Goal: Task Accomplishment & Management: Complete application form

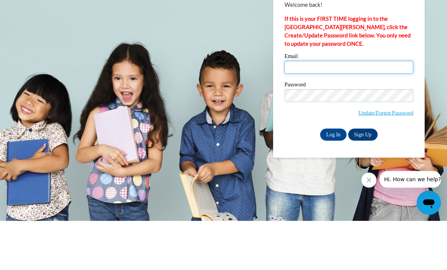
type input "pmcreynolds@gcbe.org"
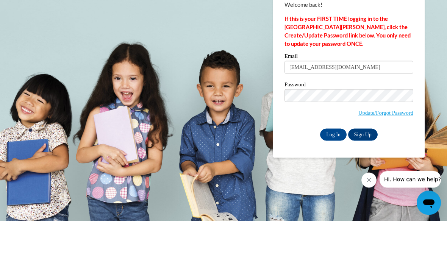
click at [334, 178] on input "Log In" at bounding box center [333, 184] width 27 height 12
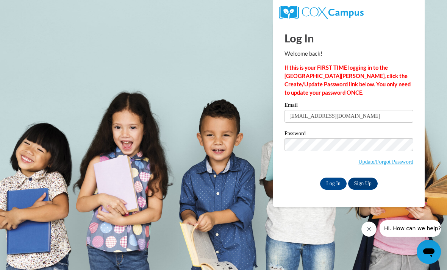
click at [339, 184] on input "Log In" at bounding box center [333, 184] width 27 height 12
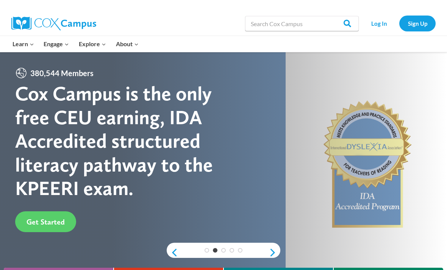
click at [379, 24] on link "Log In" at bounding box center [379, 24] width 33 height 16
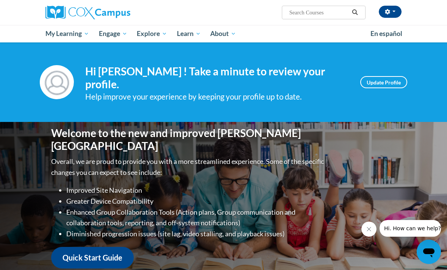
click at [0, 0] on span "My Course Progress" at bounding box center [0, 0] width 0 height 0
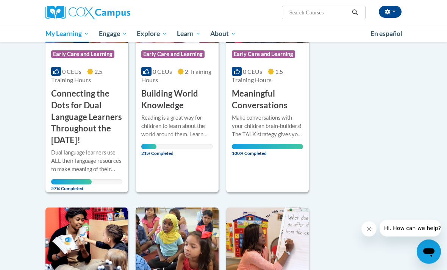
scroll to position [173, 0]
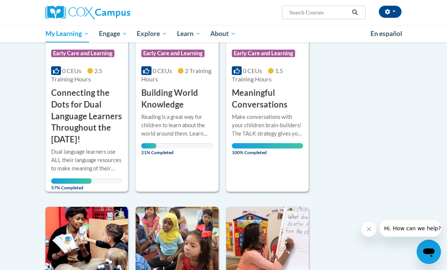
click at [91, 108] on h3 "Connecting the Dots for Dual Language Learners Throughout the [DATE]!" at bounding box center [86, 116] width 71 height 58
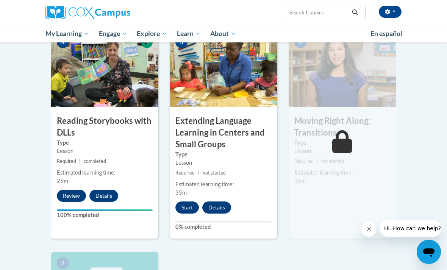
scroll to position [417, 0]
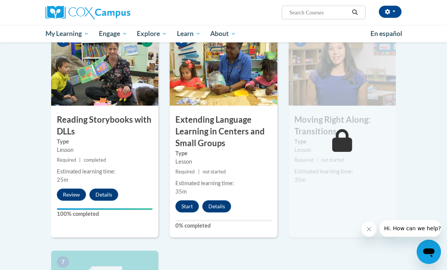
click at [190, 213] on button "Start" at bounding box center [188, 207] width 24 height 12
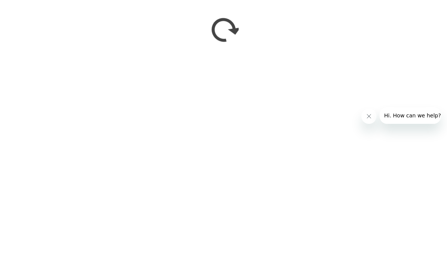
scroll to position [618, 0]
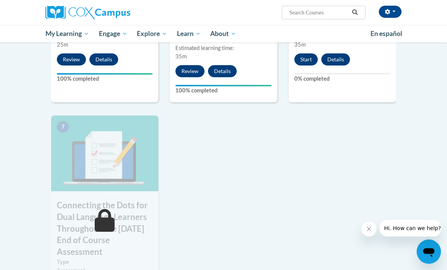
click at [306, 66] on button "Start" at bounding box center [307, 60] width 24 height 12
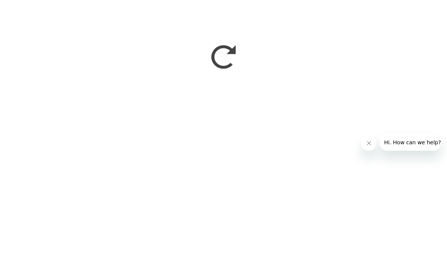
scroll to position [541, 0]
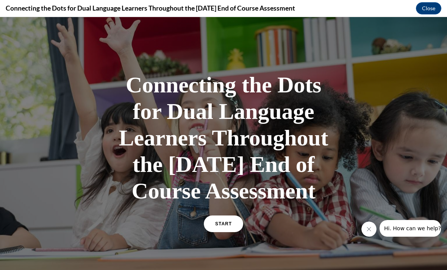
click at [242, 232] on link "START" at bounding box center [223, 224] width 39 height 17
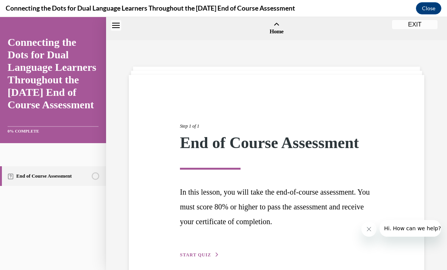
scroll to position [24, 0]
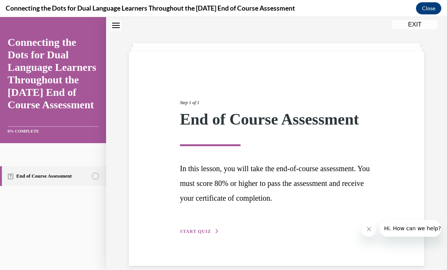
click at [210, 229] on span "START QUIZ" at bounding box center [195, 231] width 31 height 5
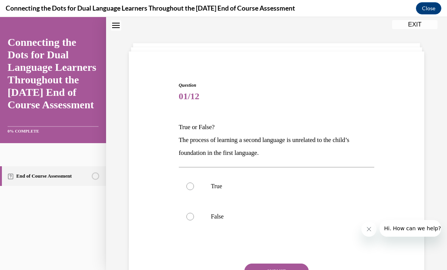
click at [280, 223] on label "False" at bounding box center [277, 217] width 196 height 30
click at [194, 221] on input "False" at bounding box center [191, 217] width 8 height 8
radio input "true"
click at [284, 270] on button "SUBMIT" at bounding box center [277, 271] width 64 height 15
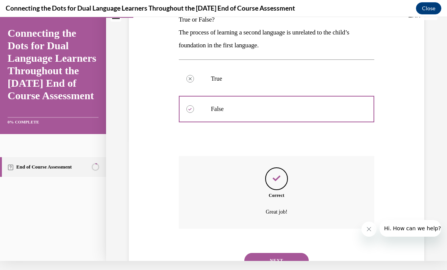
scroll to position [122, 0]
click at [282, 253] on button "NEXT" at bounding box center [277, 260] width 64 height 15
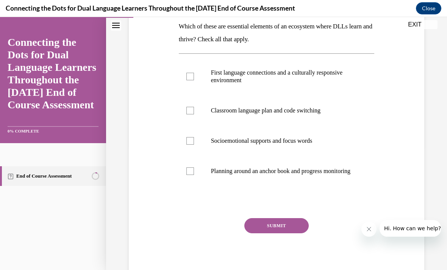
scroll to position [124, 0]
click at [348, 77] on p "First language connections and a culturally responsive environment" at bounding box center [283, 76] width 145 height 15
click at [194, 77] on input "First language connections and a culturally responsive environment" at bounding box center [191, 77] width 8 height 8
checkbox input "true"
click at [295, 176] on p "Planning around an anchor book and progress monitoring" at bounding box center [283, 172] width 145 height 8
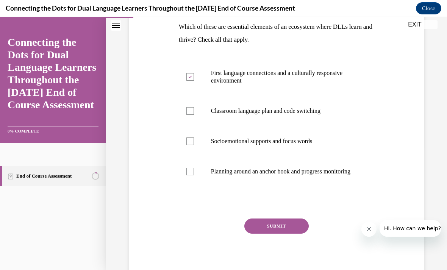
click at [194, 176] on input "Planning around an anchor book and progress monitoring" at bounding box center [191, 172] width 8 height 8
checkbox input "true"
click at [315, 111] on p "Classroom language plan and code switching" at bounding box center [283, 111] width 145 height 8
click at [194, 111] on input "Classroom language plan and code switching" at bounding box center [191, 111] width 8 height 8
checkbox input "true"
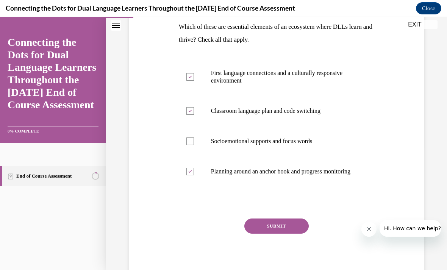
click at [294, 154] on label "Socioemotional supports and focus words" at bounding box center [277, 141] width 196 height 30
click at [194, 145] on input "Socioemotional supports and focus words" at bounding box center [191, 142] width 8 height 8
checkbox input "true"
click at [278, 234] on button "SUBMIT" at bounding box center [277, 226] width 64 height 15
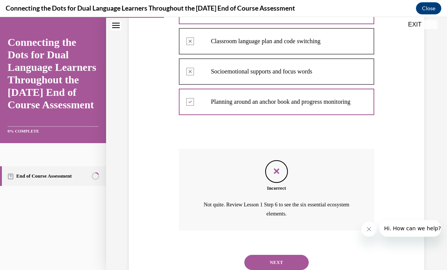
click at [286, 264] on button "NEXT" at bounding box center [277, 262] width 64 height 15
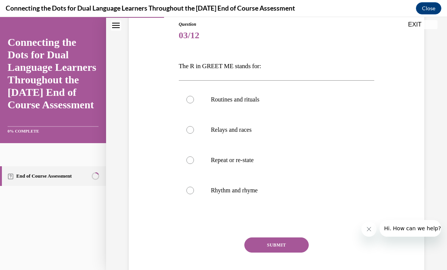
click at [193, 161] on div at bounding box center [191, 161] width 8 height 8
click at [193, 161] on input "Repeat or re-state" at bounding box center [191, 161] width 8 height 8
radio input "true"
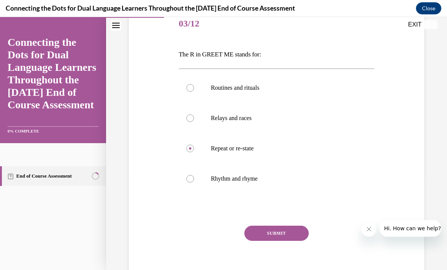
click at [264, 231] on button "SUBMIT" at bounding box center [277, 233] width 64 height 15
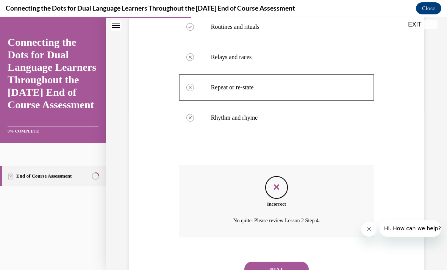
scroll to position [157, 0]
click at [254, 262] on button "NEXT" at bounding box center [277, 269] width 64 height 15
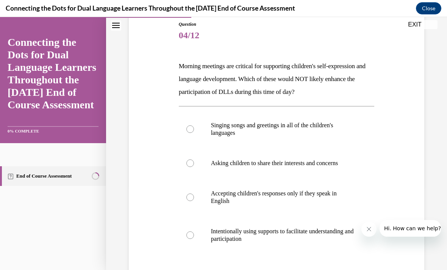
scroll to position [85, 0]
click at [333, 172] on label "Asking children to share their interests and concerns" at bounding box center [277, 163] width 196 height 30
click at [194, 167] on input "Asking children to share their interests and concerns" at bounding box center [191, 164] width 8 height 8
radio input "true"
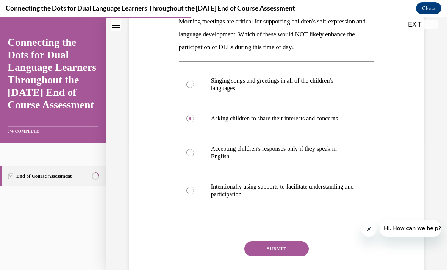
scroll to position [129, 0]
click at [359, 75] on label "Singing songs and greetings in all of the children's languages" at bounding box center [277, 85] width 196 height 38
click at [194, 81] on input "Singing songs and greetings in all of the children's languages" at bounding box center [191, 85] width 8 height 8
radio input "true"
click at [288, 256] on button "SUBMIT" at bounding box center [277, 249] width 64 height 15
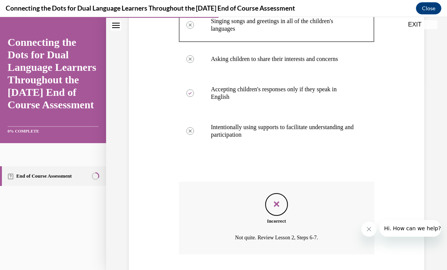
scroll to position [206, 0]
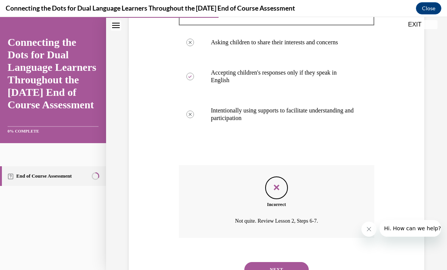
click at [283, 262] on button "NEXT" at bounding box center [277, 269] width 64 height 15
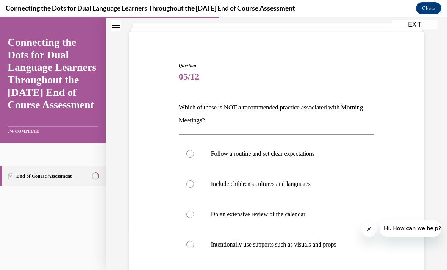
scroll to position [46, 0]
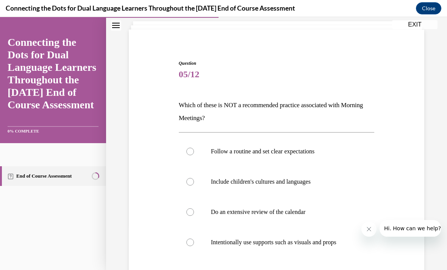
click at [325, 255] on label "Intentionally use supports such as visuals and props" at bounding box center [277, 243] width 196 height 30
click at [194, 246] on input "Intentionally use supports such as visuals and props" at bounding box center [191, 243] width 8 height 8
radio input "true"
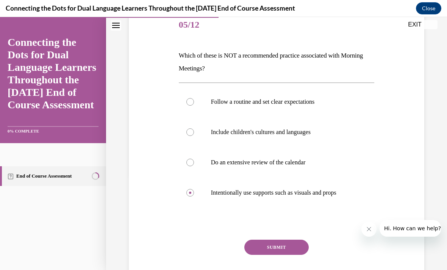
click at [300, 252] on button "SUBMIT" at bounding box center [277, 247] width 64 height 15
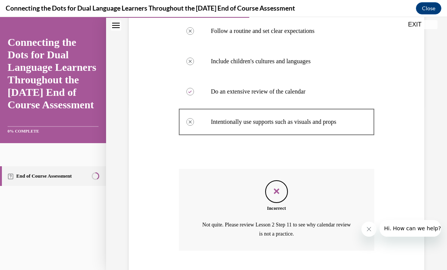
scroll to position [179, 0]
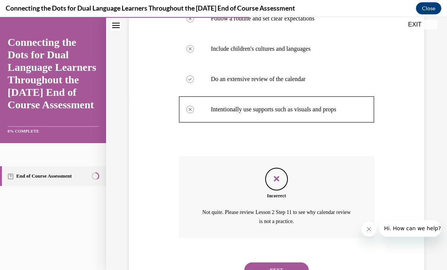
click at [300, 264] on button "NEXT" at bounding box center [277, 270] width 64 height 15
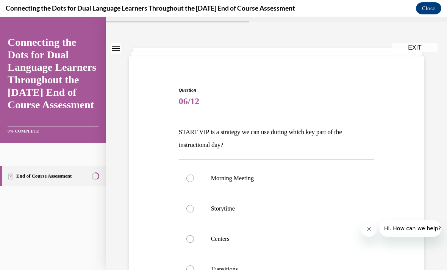
scroll to position [28, 0]
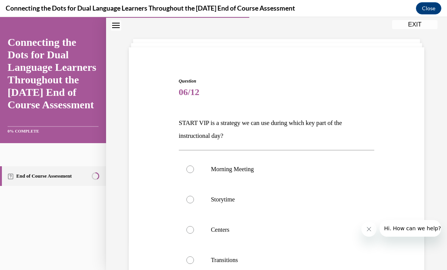
click at [346, 175] on label "Morning Meeting" at bounding box center [277, 169] width 196 height 30
click at [194, 173] on input "Morning Meeting" at bounding box center [191, 170] width 8 height 8
radio input "true"
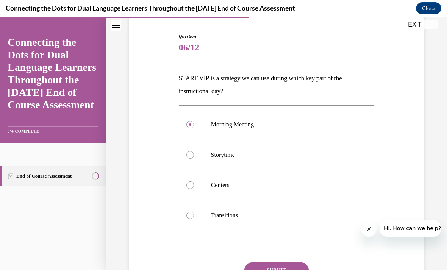
click at [290, 269] on button "SUBMIT" at bounding box center [277, 270] width 64 height 15
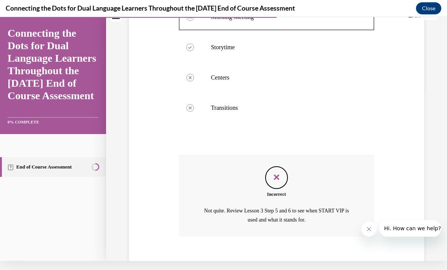
scroll to position [179, 0]
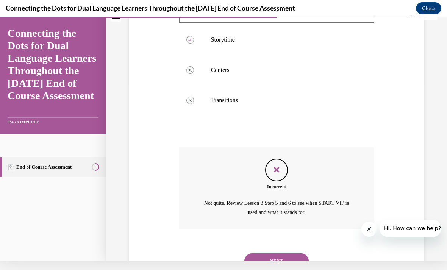
click at [292, 254] on button "NEXT" at bounding box center [277, 261] width 64 height 15
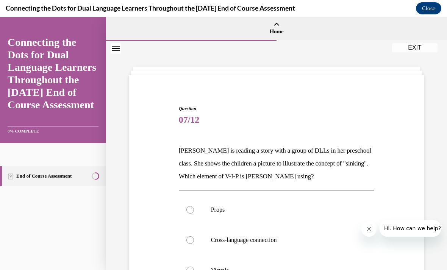
scroll to position [38, 0]
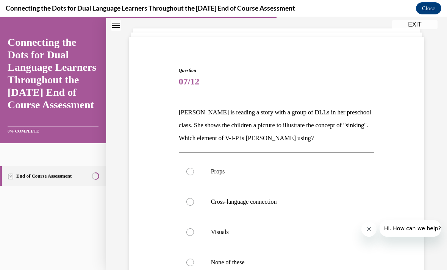
click at [269, 229] on p "Visuals" at bounding box center [283, 233] width 145 height 8
click at [194, 229] on input "Visuals" at bounding box center [191, 233] width 8 height 8
radio input "true"
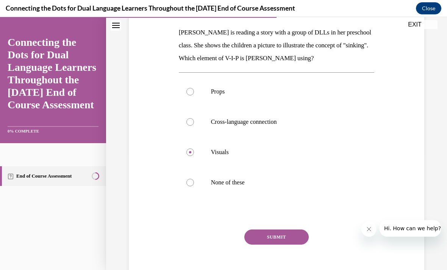
click at [287, 244] on button "SUBMIT" at bounding box center [277, 237] width 64 height 15
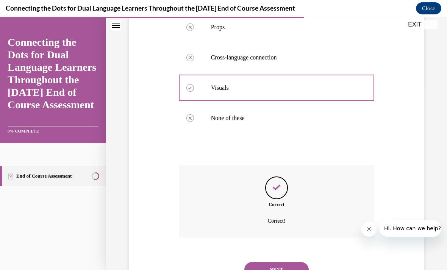
click at [284, 265] on button "NEXT" at bounding box center [277, 269] width 64 height 15
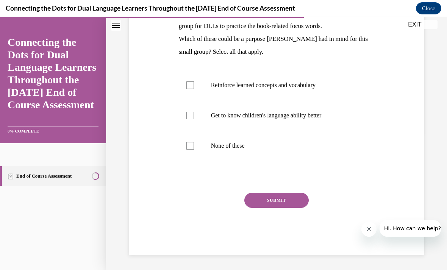
scroll to position [85, 0]
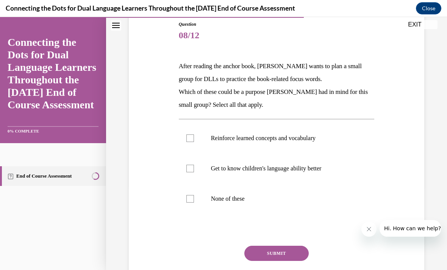
click at [326, 160] on label "Get to know children's language ability better" at bounding box center [277, 169] width 196 height 30
click at [194, 165] on input "Get to know children's language ability better" at bounding box center [191, 169] width 8 height 8
checkbox input "true"
click at [295, 244] on div "Question 08/12 After reading the anchor book, Jonathan wants to plan a small gr…" at bounding box center [277, 164] width 196 height 287
click at [341, 138] on p "Reinforce learned concepts and vocabulary" at bounding box center [283, 139] width 145 height 8
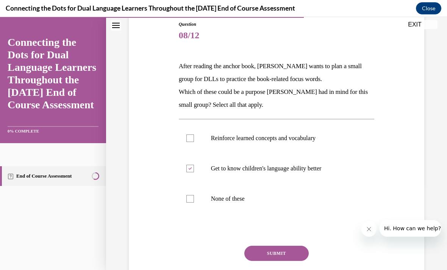
click at [194, 138] on input "Reinforce learned concepts and vocabulary" at bounding box center [191, 139] width 8 height 8
checkbox input "true"
click at [296, 246] on button "SUBMIT" at bounding box center [277, 253] width 64 height 15
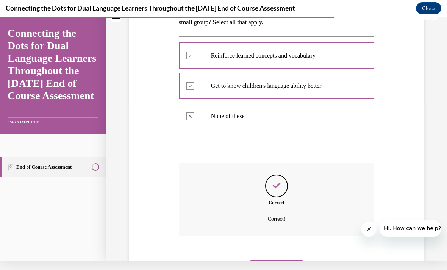
scroll to position [165, 0]
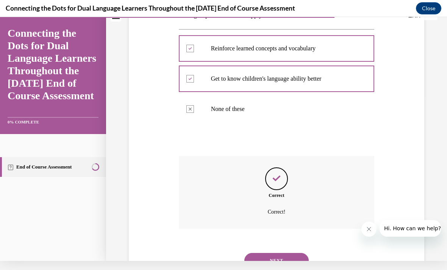
click at [292, 257] on button "NEXT" at bounding box center [277, 260] width 64 height 15
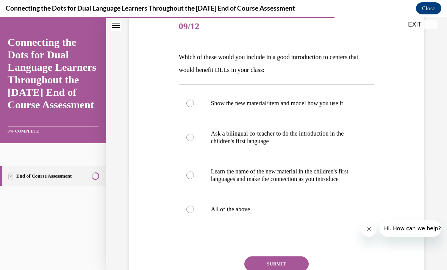
click at [268, 225] on label "All of the above" at bounding box center [277, 210] width 196 height 30
click at [194, 213] on input "All of the above" at bounding box center [191, 210] width 8 height 8
radio input "true"
click at [281, 270] on button "SUBMIT" at bounding box center [277, 264] width 64 height 15
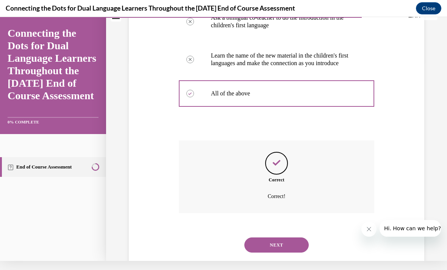
scroll to position [200, 0]
click at [282, 253] on button "NEXT" at bounding box center [277, 245] width 64 height 15
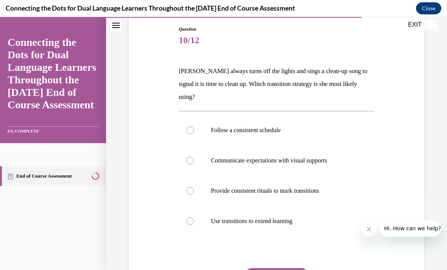
scroll to position [82, 0]
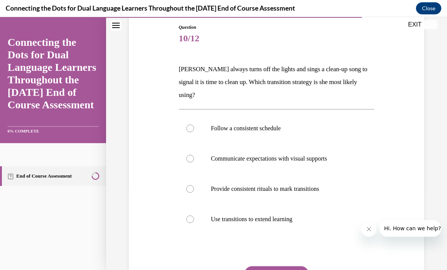
click at [300, 123] on label "Follow a consistent schedule" at bounding box center [277, 128] width 196 height 30
click at [194, 125] on input "Follow a consistent schedule" at bounding box center [191, 129] width 8 height 8
radio input "true"
click at [277, 267] on button "SUBMIT" at bounding box center [277, 274] width 64 height 15
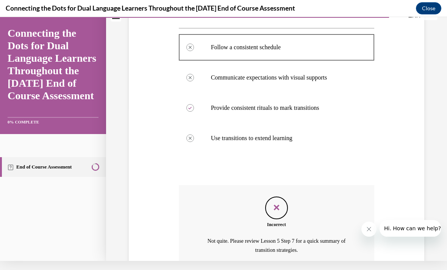
scroll to position [179, 0]
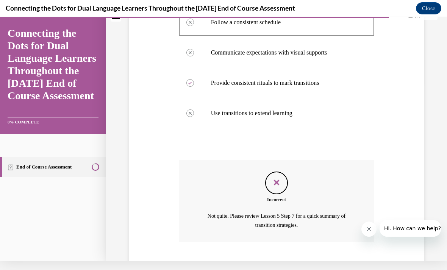
click at [295, 267] on button "NEXT" at bounding box center [277, 274] width 64 height 15
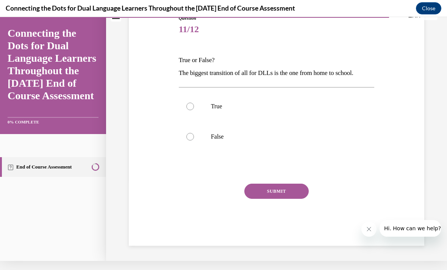
scroll to position [48, 0]
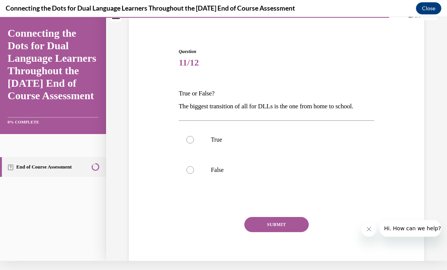
click at [272, 142] on p "True" at bounding box center [283, 140] width 145 height 8
click at [194, 142] on input "True" at bounding box center [191, 140] width 8 height 8
radio input "true"
click at [268, 226] on button "SUBMIT" at bounding box center [277, 224] width 64 height 15
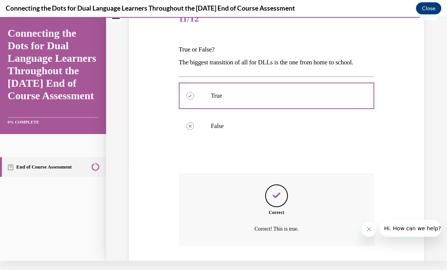
scroll to position [109, 0]
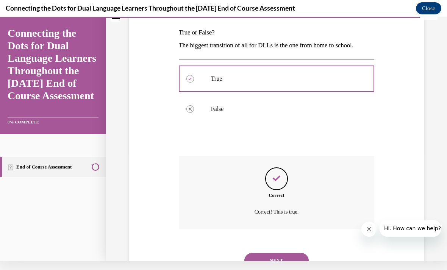
click at [296, 253] on button "NEXT" at bounding box center [277, 260] width 64 height 15
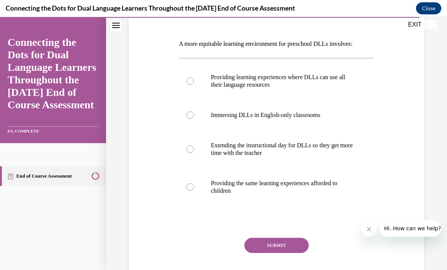
scroll to position [107, 0]
click at [336, 195] on label "Providing the same learning experiences afforded to children" at bounding box center [277, 187] width 196 height 38
click at [194, 191] on input "Providing the same learning experiences afforded to children" at bounding box center [191, 188] width 8 height 8
radio input "true"
click at [290, 252] on button "SUBMIT" at bounding box center [277, 245] width 64 height 15
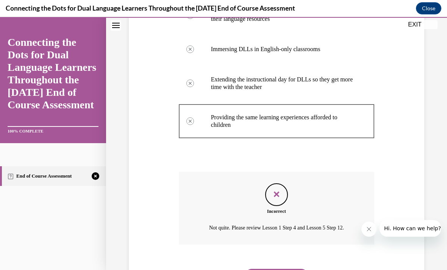
scroll to position [180, 0]
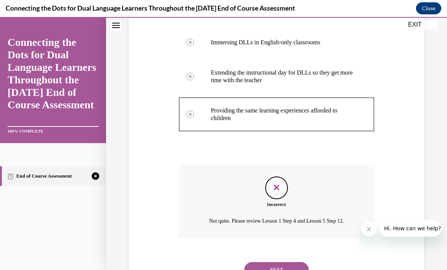
click at [289, 262] on button "NEXT" at bounding box center [277, 269] width 64 height 15
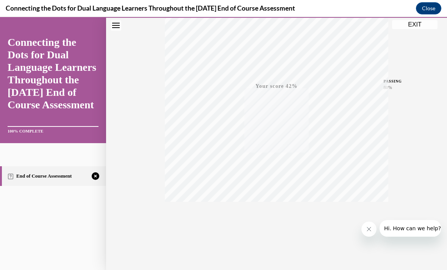
scroll to position [128, 0]
click at [278, 236] on span "TAKE AGAIN" at bounding box center [277, 237] width 27 height 4
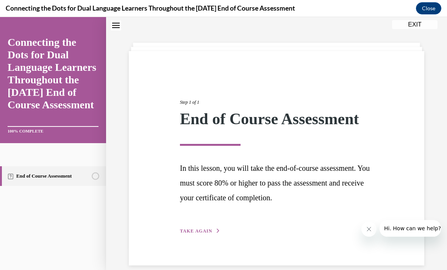
click at [207, 233] on button "TAKE AGAIN" at bounding box center [200, 231] width 41 height 7
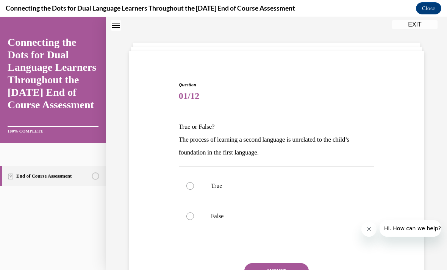
click at [243, 230] on label "False" at bounding box center [277, 216] width 196 height 30
click at [194, 220] on input "False" at bounding box center [191, 217] width 8 height 8
radio input "true"
click at [263, 270] on button "SUBMIT" at bounding box center [277, 271] width 64 height 15
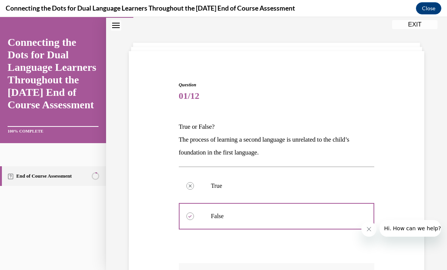
scroll to position [9, 0]
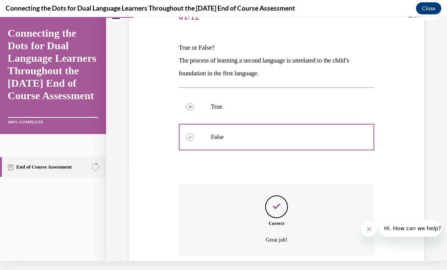
click at [261, 245] on p "Great job!" at bounding box center [277, 240] width 152 height 9
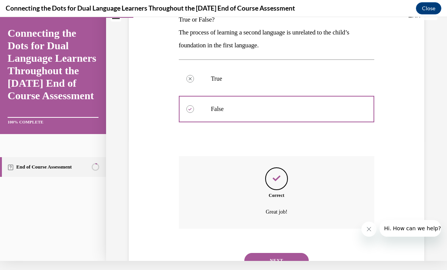
click at [267, 254] on button "NEXT" at bounding box center [277, 260] width 64 height 15
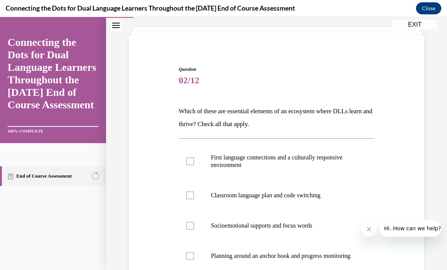
scroll to position [38, 0]
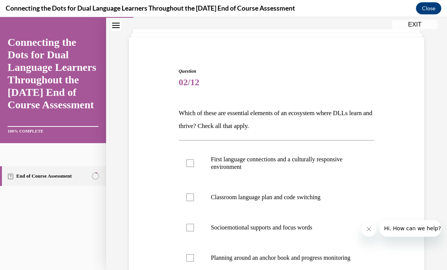
click at [275, 161] on p "First language connections and a culturally responsive environment" at bounding box center [283, 163] width 145 height 15
click at [194, 161] on input "First language connections and a culturally responsive environment" at bounding box center [191, 164] width 8 height 8
checkbox input "true"
click at [259, 215] on label "Socioemotional supports and focus words" at bounding box center [277, 228] width 196 height 30
click at [194, 224] on input "Socioemotional supports and focus words" at bounding box center [191, 228] width 8 height 8
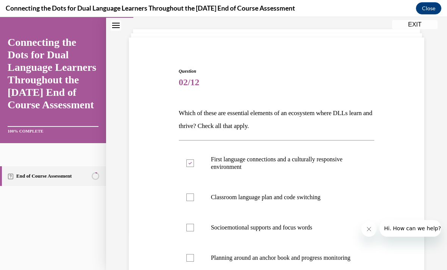
checkbox input "true"
click at [255, 250] on label "Planning around an anchor book and progress monitoring" at bounding box center [277, 258] width 196 height 30
click at [194, 254] on input "Planning around an anchor book and progress monitoring" at bounding box center [191, 258] width 8 height 8
checkbox input "true"
click at [264, 198] on p "Classroom language plan and code switching" at bounding box center [283, 198] width 145 height 8
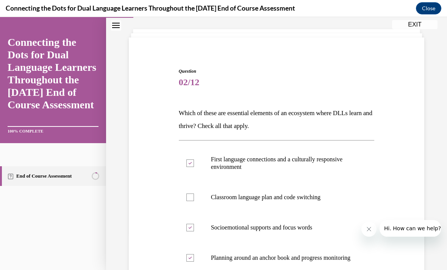
click at [194, 198] on input "Classroom language plan and code switching" at bounding box center [191, 198] width 8 height 8
checkbox input "true"
click at [254, 262] on p "Planning around an anchor book and progress monitoring" at bounding box center [283, 258] width 145 height 8
click at [194, 262] on input "Planning around an anchor book and progress monitoring" at bounding box center [191, 258] width 8 height 8
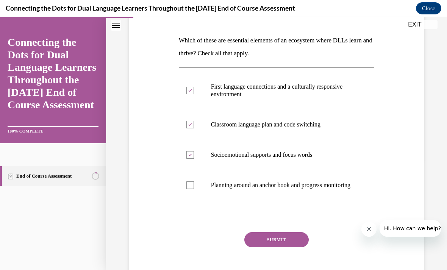
scroll to position [121, 0]
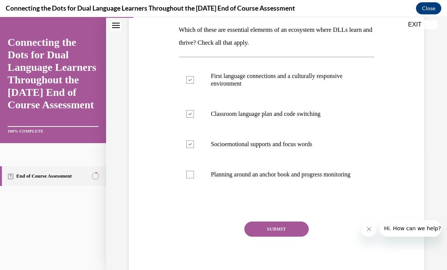
click at [275, 179] on p "Planning around an anchor book and progress monitoring" at bounding box center [283, 175] width 145 height 8
click at [194, 179] on input "Planning around an anchor book and progress monitoring" at bounding box center [191, 175] width 8 height 8
checkbox input "true"
click at [273, 235] on button "SUBMIT" at bounding box center [277, 229] width 64 height 15
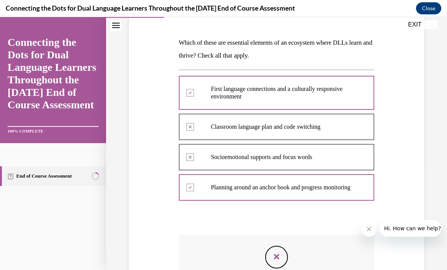
scroll to position [104, 0]
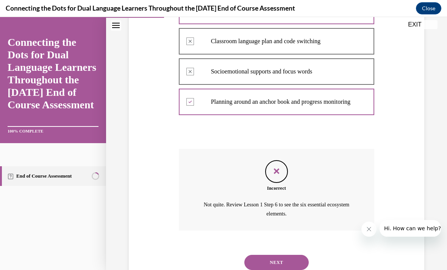
click at [268, 259] on button "NEXT" at bounding box center [277, 262] width 64 height 15
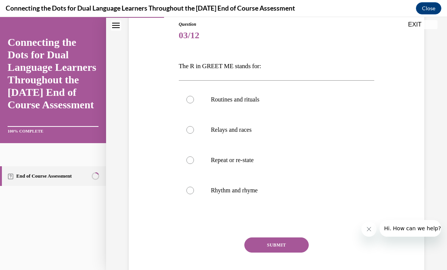
click at [238, 162] on p "Repeat or re-state" at bounding box center [283, 161] width 145 height 8
click at [194, 162] on input "Repeat or re-state" at bounding box center [191, 161] width 8 height 8
radio input "true"
click at [253, 245] on button "SUBMIT" at bounding box center [277, 245] width 64 height 15
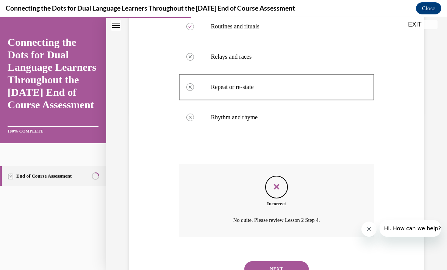
scroll to position [157, 0]
click at [264, 262] on button "NEXT" at bounding box center [277, 269] width 64 height 15
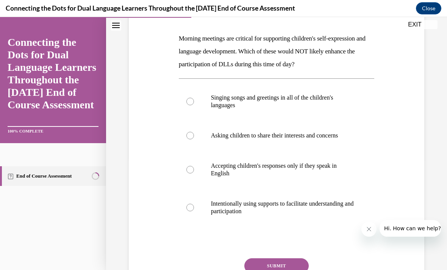
scroll to position [113, 0]
click at [312, 177] on label "Accepting children's responses only if they speak in English" at bounding box center [277, 170] width 196 height 38
click at [194, 173] on input "Accepting children's responses only if they speak in English" at bounding box center [191, 170] width 8 height 8
radio input "true"
click at [295, 212] on p "Intentionally using supports to facilitate understanding and participation" at bounding box center [283, 207] width 145 height 15
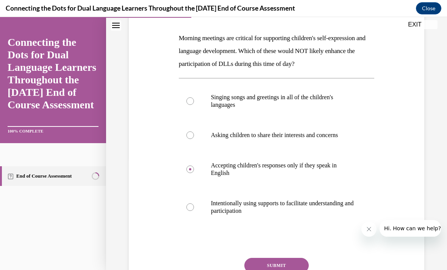
click at [194, 211] on input "Intentionally using supports to facilitate understanding and participation" at bounding box center [191, 208] width 8 height 8
radio input "true"
click at [276, 262] on button "SUBMIT" at bounding box center [277, 265] width 64 height 15
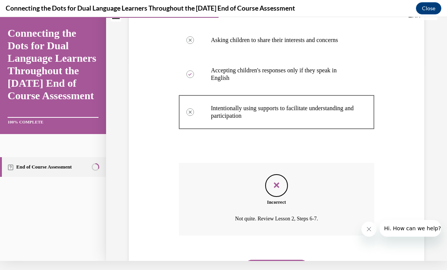
scroll to position [206, 0]
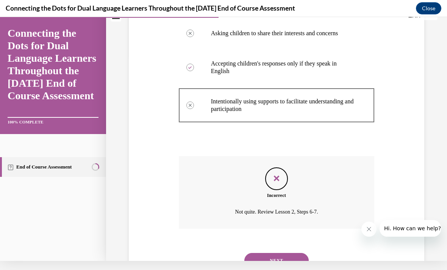
click at [281, 253] on button "NEXT" at bounding box center [277, 260] width 64 height 15
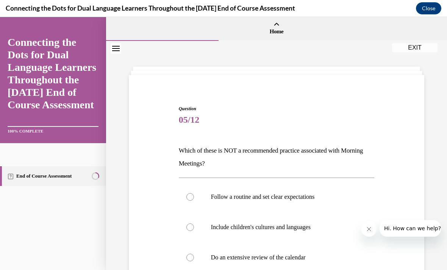
scroll to position [33, 0]
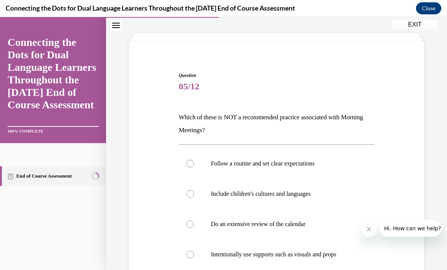
click at [280, 262] on label "Intentionally use supports such as visuals and props" at bounding box center [277, 255] width 196 height 30
click at [194, 259] on input "Intentionally use supports such as visuals and props" at bounding box center [191, 255] width 8 height 8
radio input "true"
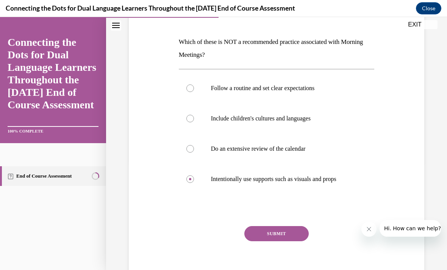
click at [285, 232] on button "SUBMIT" at bounding box center [277, 233] width 64 height 15
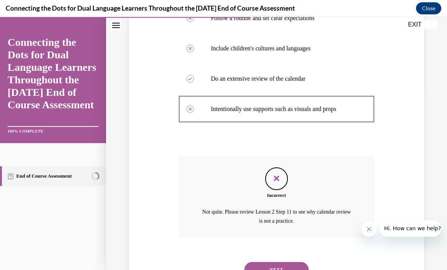
scroll to position [179, 0]
click at [257, 263] on button "NEXT" at bounding box center [277, 270] width 64 height 15
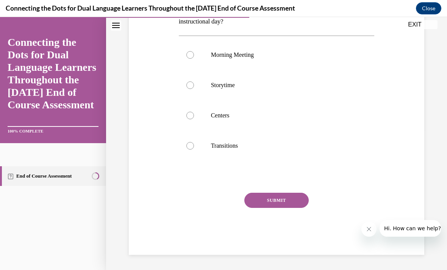
scroll to position [0, 0]
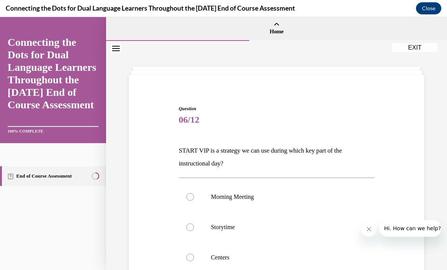
click at [252, 197] on p "Morning Meeting" at bounding box center [283, 197] width 145 height 8
click at [194, 197] on input "Morning Meeting" at bounding box center [191, 197] width 8 height 8
radio input "true"
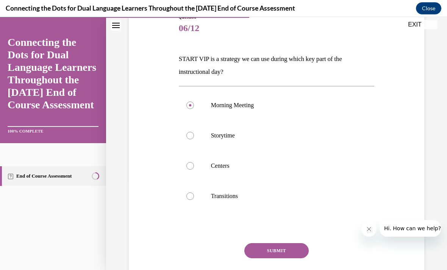
click at [256, 244] on button "SUBMIT" at bounding box center [277, 250] width 64 height 15
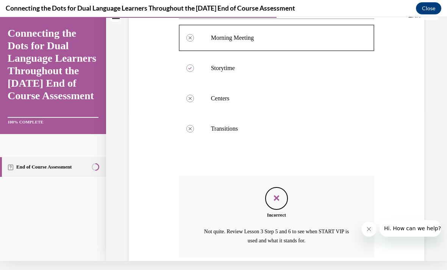
scroll to position [157, 0]
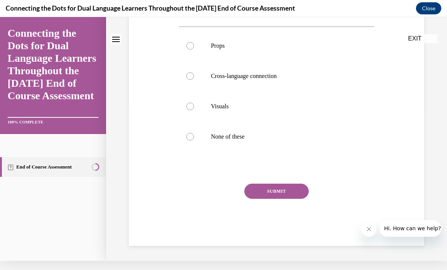
scroll to position [0, 0]
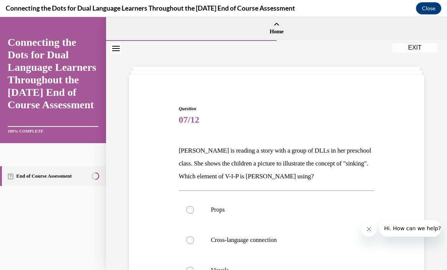
radio input "true"
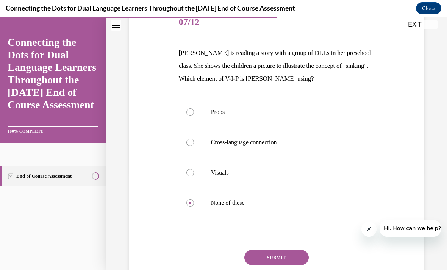
scroll to position [102, 0]
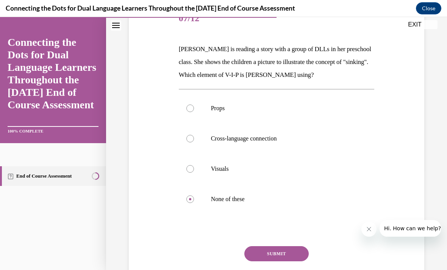
click at [276, 165] on p "Visuals" at bounding box center [283, 169] width 145 height 8
click at [194, 165] on input "Visuals" at bounding box center [191, 169] width 8 height 8
radio input "true"
click at [265, 253] on button "SUBMIT" at bounding box center [277, 253] width 64 height 15
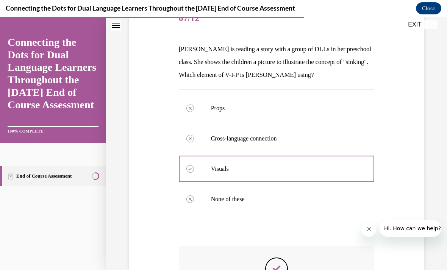
scroll to position [9, 0]
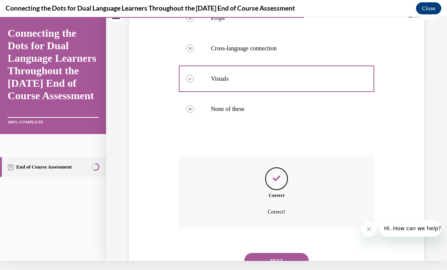
click at [265, 255] on button "NEXT" at bounding box center [277, 260] width 64 height 15
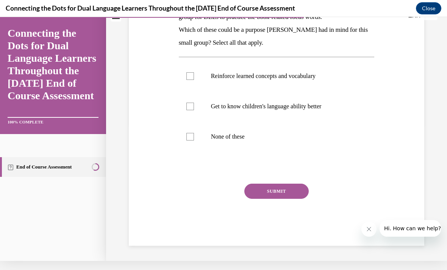
scroll to position [0, 0]
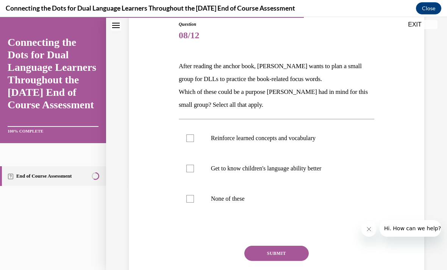
click at [289, 160] on label "Get to know children's language ability better" at bounding box center [277, 169] width 196 height 30
click at [194, 165] on input "Get to know children's language ability better" at bounding box center [191, 169] width 8 height 8
checkbox input "true"
click at [293, 140] on p "Reinforce learned concepts and vocabulary" at bounding box center [283, 139] width 145 height 8
click at [194, 140] on input "Reinforce learned concepts and vocabulary" at bounding box center [191, 139] width 8 height 8
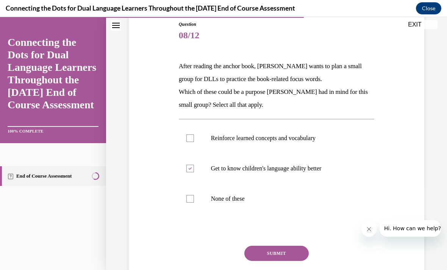
checkbox input "true"
click at [271, 251] on button "SUBMIT" at bounding box center [277, 253] width 64 height 15
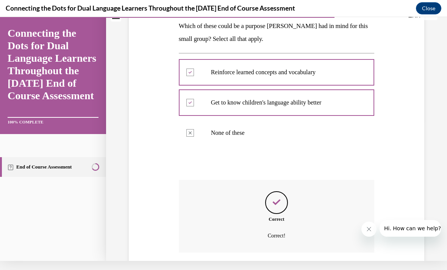
scroll to position [165, 0]
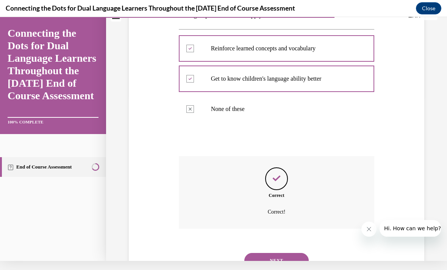
click at [265, 239] on div "Correct Correct!" at bounding box center [277, 198] width 196 height 84
click at [259, 253] on button "NEXT" at bounding box center [277, 260] width 64 height 15
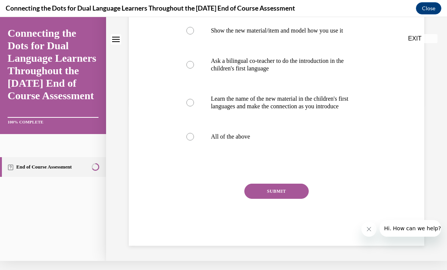
scroll to position [0, 0]
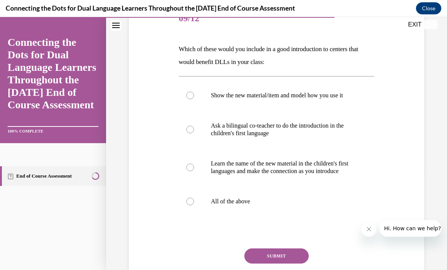
click at [244, 217] on label "All of the above" at bounding box center [277, 202] width 196 height 30
click at [194, 206] on input "All of the above" at bounding box center [191, 202] width 8 height 8
radio input "true"
click at [264, 264] on button "SUBMIT" at bounding box center [277, 256] width 64 height 15
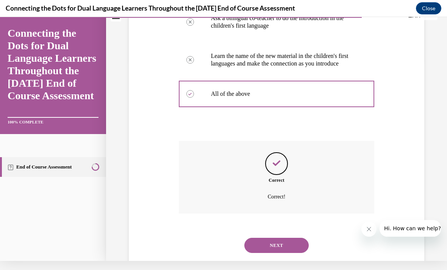
click at [259, 253] on button "NEXT" at bounding box center [277, 245] width 64 height 15
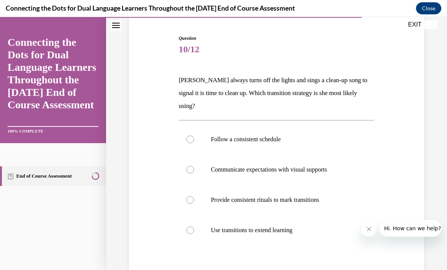
click at [271, 166] on p "Communicate expectations with visual supports" at bounding box center [283, 170] width 145 height 8
click at [194, 166] on input "Communicate expectations with visual supports" at bounding box center [191, 170] width 8 height 8
radio input "true"
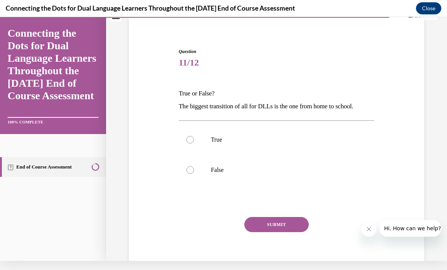
click at [276, 143] on p "True" at bounding box center [283, 140] width 145 height 8
click at [194, 143] on input "True" at bounding box center [191, 140] width 8 height 8
radio input "true"
click at [265, 226] on button "SUBMIT" at bounding box center [277, 224] width 64 height 15
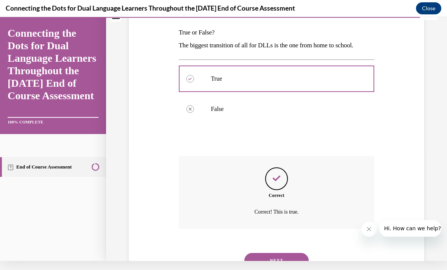
click at [280, 253] on button "NEXT" at bounding box center [277, 260] width 64 height 15
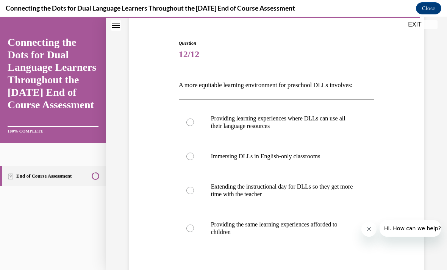
click at [320, 237] on label "Providing the same learning experiences afforded to children" at bounding box center [277, 229] width 196 height 38
click at [194, 232] on input "Providing the same learning experiences afforded to children" at bounding box center [191, 229] width 8 height 8
radio input "true"
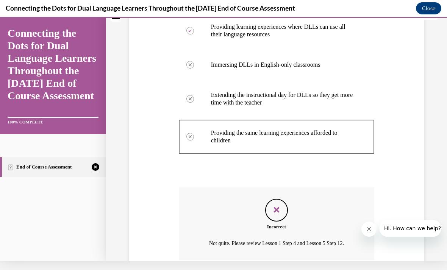
scroll to position [148, 0]
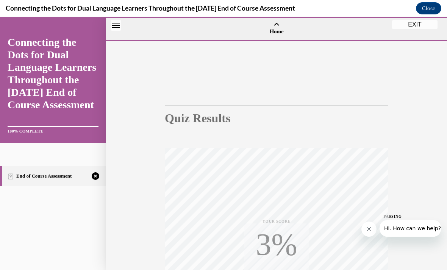
scroll to position [36, 0]
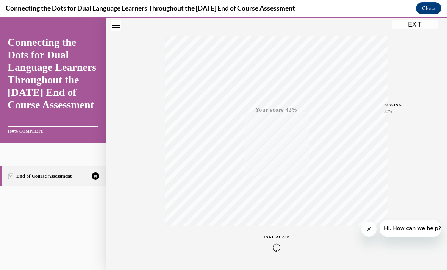
click at [275, 244] on icon "button" at bounding box center [277, 248] width 27 height 8
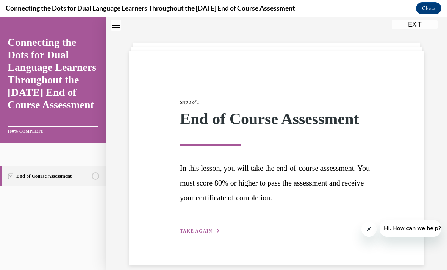
click at [214, 219] on div "Step 1 of 1 End of Course Assessment In this lesson, you will take the end-of-c…" at bounding box center [276, 159] width 205 height 154
click at [202, 231] on span "TAKE AGAIN" at bounding box center [196, 231] width 32 height 5
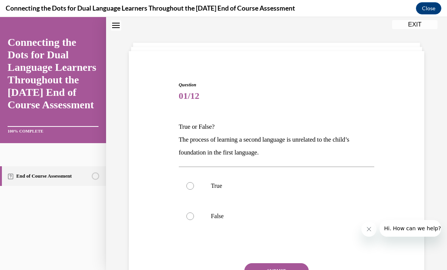
click at [191, 214] on div at bounding box center [191, 217] width 8 height 8
click at [191, 214] on input "False" at bounding box center [191, 217] width 8 height 8
radio input "true"
click at [254, 270] on button "SUBMIT" at bounding box center [277, 271] width 64 height 15
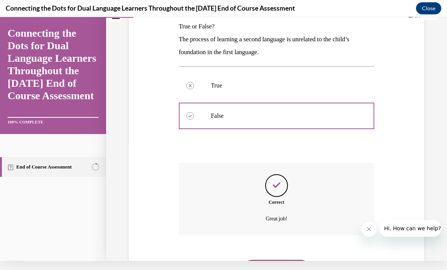
scroll to position [122, 0]
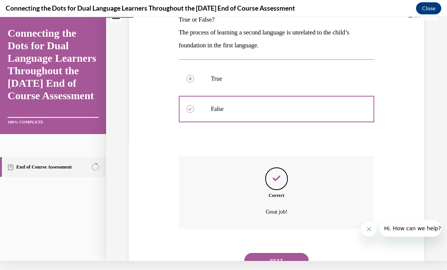
click at [250, 254] on button "NEXT" at bounding box center [277, 260] width 64 height 15
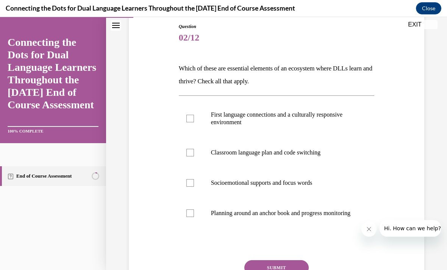
scroll to position [82, 0]
click at [195, 128] on label "First language connections and a culturally responsive environment" at bounding box center [277, 119] width 196 height 38
click at [194, 122] on input "First language connections and a culturally responsive environment" at bounding box center [191, 119] width 8 height 8
checkbox input "true"
click at [190, 217] on div at bounding box center [191, 214] width 8 height 8
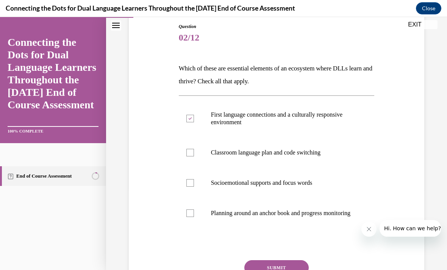
click at [190, 217] on input "Planning around an anchor book and progress monitoring" at bounding box center [191, 214] width 8 height 8
checkbox input "true"
click at [258, 270] on button "SUBMIT" at bounding box center [277, 267] width 64 height 15
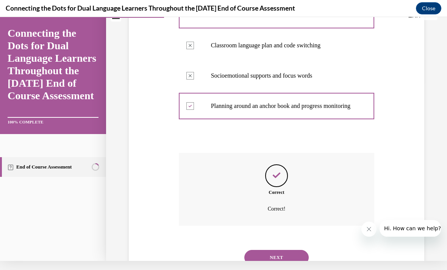
click at [256, 253] on button "NEXT" at bounding box center [277, 257] width 64 height 15
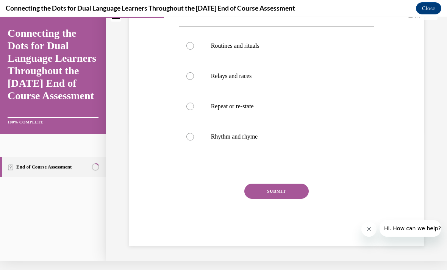
scroll to position [0, 0]
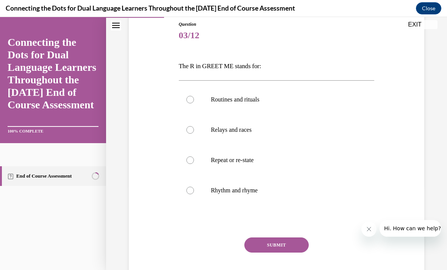
click at [166, 141] on div "Question 03/12 The R in GREET ME stands for: Routines and rituals Relays and ra…" at bounding box center [277, 149] width 300 height 302
click at [197, 107] on label "Routines and rituals" at bounding box center [277, 100] width 196 height 30
click at [194, 104] on input "Routines and rituals" at bounding box center [191, 100] width 8 height 8
radio input "true"
click at [246, 244] on button "SUBMIT" at bounding box center [277, 245] width 64 height 15
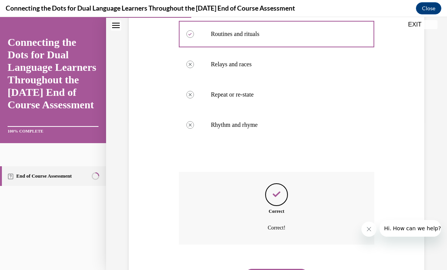
scroll to position [157, 0]
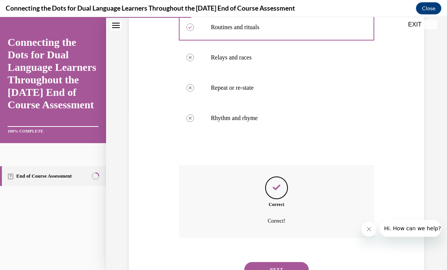
click at [249, 262] on button "NEXT" at bounding box center [277, 269] width 64 height 15
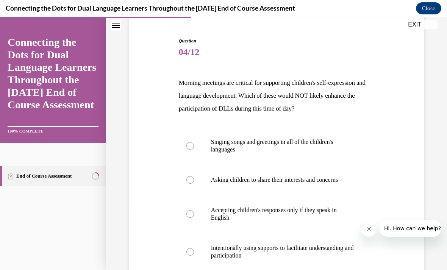
scroll to position [68, 0]
click at [188, 253] on div at bounding box center [191, 252] width 8 height 8
click at [188, 253] on input "Intentionally using supports to facilitate understanding and participation" at bounding box center [191, 252] width 8 height 8
radio input "true"
click at [198, 206] on label "Accepting children's responses only if they speak in English" at bounding box center [277, 214] width 196 height 38
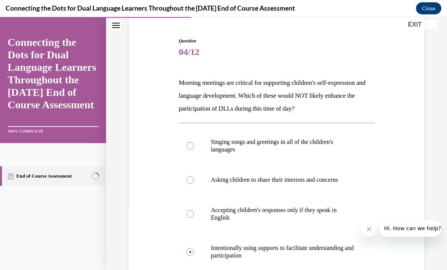
click at [194, 210] on input "Accepting children's responses only if they speak in English" at bounding box center [191, 214] width 8 height 8
radio input "true"
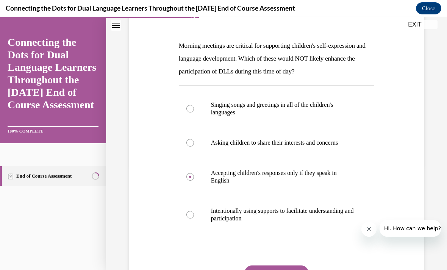
scroll to position [105, 0]
click at [252, 270] on button "SUBMIT" at bounding box center [277, 273] width 64 height 15
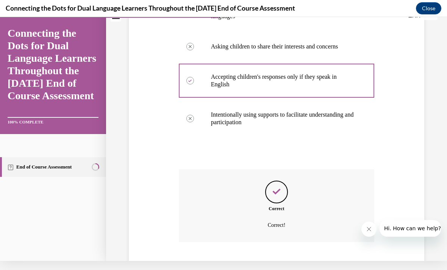
scroll to position [199, 0]
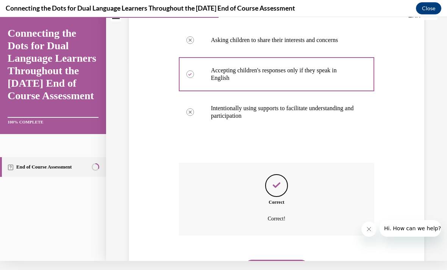
click at [256, 260] on button "NEXT" at bounding box center [277, 267] width 64 height 15
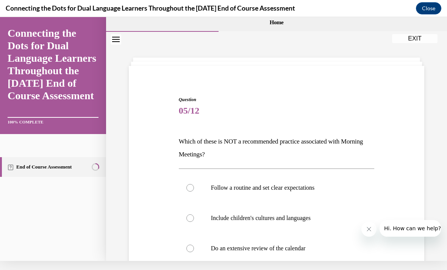
scroll to position [0, 0]
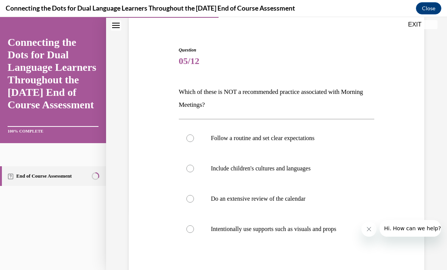
click at [185, 203] on label "Do an extensive review of the calendar" at bounding box center [277, 199] width 196 height 30
click at [187, 203] on input "Do an extensive review of the calendar" at bounding box center [191, 199] width 8 height 8
radio input "true"
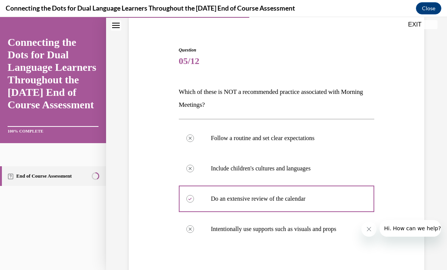
scroll to position [9, 0]
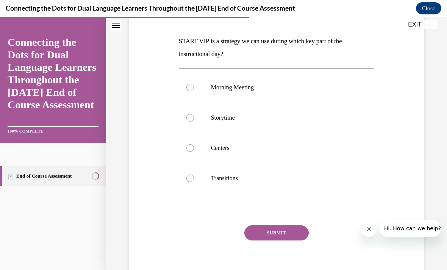
scroll to position [109, 0]
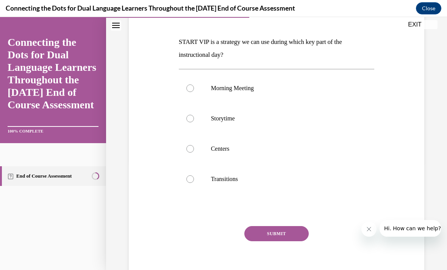
click at [186, 118] on label "Storytime" at bounding box center [277, 119] width 196 height 30
click at [187, 118] on input "Storytime" at bounding box center [191, 119] width 8 height 8
radio input "true"
click at [257, 239] on button "SUBMIT" at bounding box center [277, 233] width 64 height 15
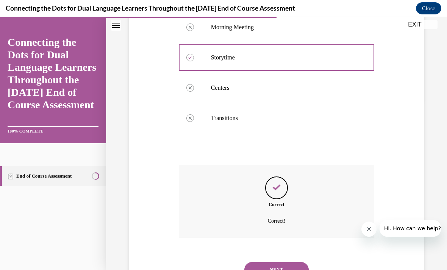
click at [256, 262] on button "NEXT" at bounding box center [277, 269] width 64 height 15
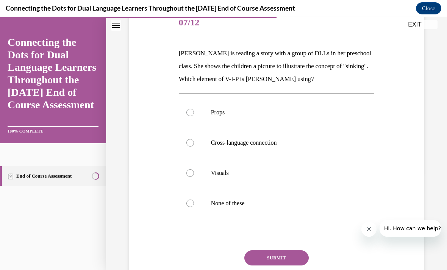
scroll to position [97, 0]
click at [181, 176] on label "Visuals" at bounding box center [277, 173] width 196 height 30
click at [187, 176] on input "Visuals" at bounding box center [191, 173] width 8 height 8
radio input "true"
click at [265, 253] on button "SUBMIT" at bounding box center [277, 258] width 64 height 15
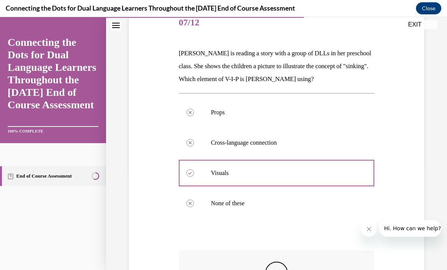
scroll to position [9, 0]
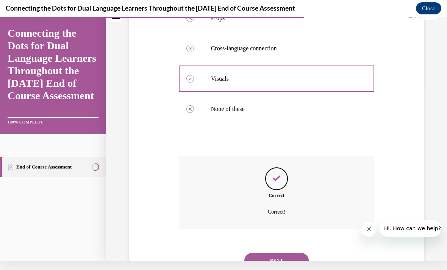
click at [277, 253] on button "NEXT" at bounding box center [277, 260] width 64 height 15
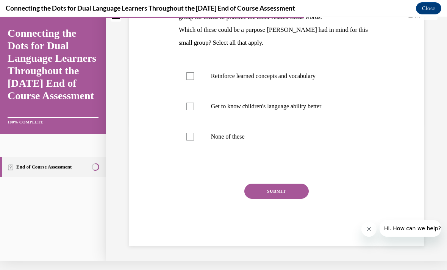
scroll to position [0, 0]
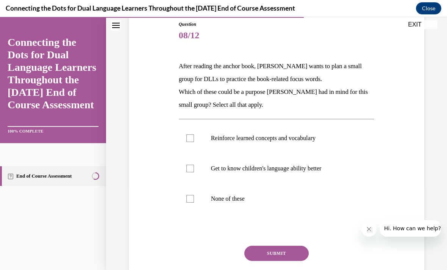
click at [189, 168] on div at bounding box center [191, 169] width 8 height 8
click at [189, 168] on input "Get to know children's language ability better" at bounding box center [191, 169] width 8 height 8
checkbox input "true"
click at [182, 139] on label "Reinforce learned concepts and vocabulary" at bounding box center [277, 138] width 196 height 30
click at [187, 139] on input "Reinforce learned concepts and vocabulary" at bounding box center [191, 139] width 8 height 8
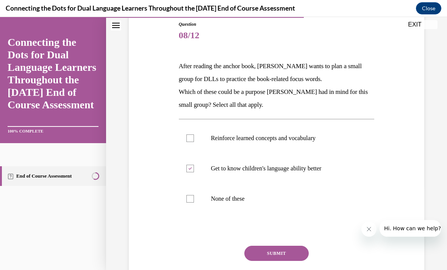
checkbox input "true"
click at [274, 250] on button "SUBMIT" at bounding box center [277, 253] width 64 height 15
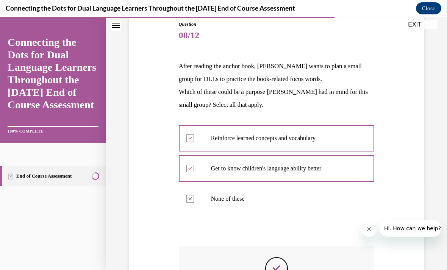
scroll to position [9, 0]
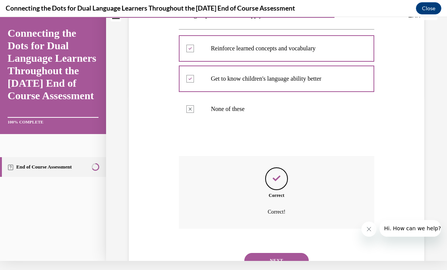
click at [256, 259] on button "NEXT" at bounding box center [277, 260] width 64 height 15
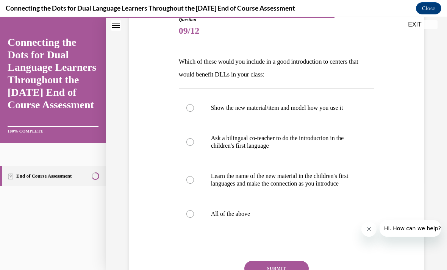
click at [188, 218] on div at bounding box center [191, 214] width 8 height 8
click at [188, 218] on input "All of the above" at bounding box center [191, 214] width 8 height 8
radio input "true"
click at [273, 270] on button "SUBMIT" at bounding box center [277, 268] width 64 height 15
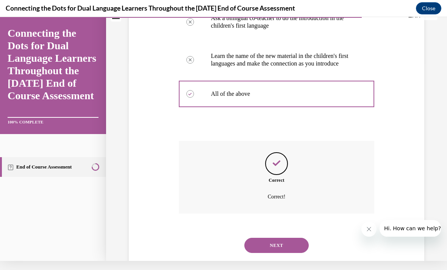
click at [259, 261] on div "NEXT" at bounding box center [277, 246] width 196 height 30
click at [270, 251] on button "NEXT" at bounding box center [277, 245] width 64 height 15
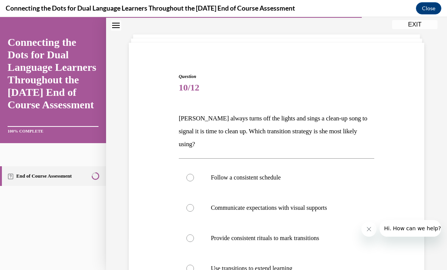
click at [180, 223] on label "Provide consistent rituals to mark transitions" at bounding box center [277, 238] width 196 height 30
click at [187, 235] on input "Provide consistent rituals to mark transitions" at bounding box center [191, 239] width 8 height 8
radio input "true"
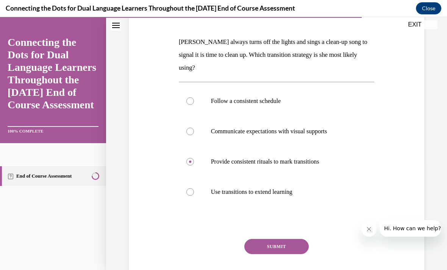
click at [253, 239] on button "SUBMIT" at bounding box center [277, 246] width 64 height 15
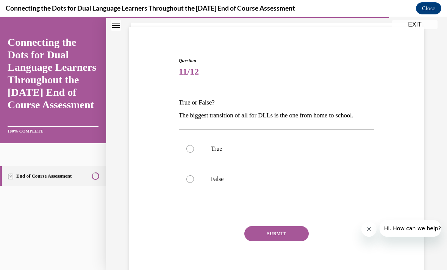
click at [180, 149] on label "True" at bounding box center [277, 149] width 196 height 30
click at [187, 149] on input "True" at bounding box center [191, 149] width 8 height 8
radio input "true"
click at [270, 246] on div "SUBMIT" at bounding box center [277, 245] width 196 height 38
click at [266, 238] on button "SUBMIT" at bounding box center [277, 233] width 64 height 15
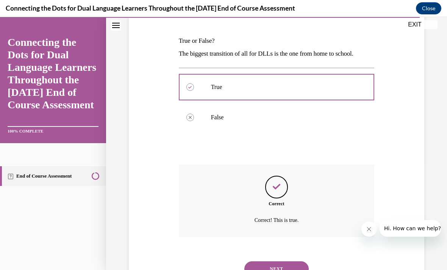
scroll to position [109, 0]
click at [259, 262] on button "NEXT" at bounding box center [277, 269] width 64 height 15
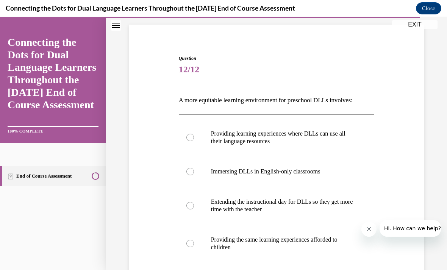
click at [193, 243] on div at bounding box center [191, 244] width 8 height 8
click at [193, 243] on input "Providing the same learning experiences afforded to children" at bounding box center [191, 244] width 8 height 8
radio input "true"
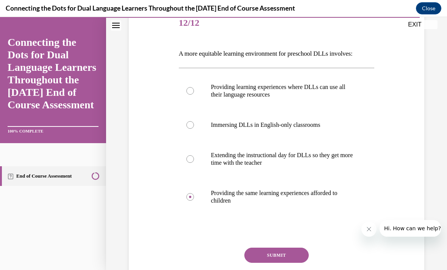
click at [257, 257] on button "SUBMIT" at bounding box center [277, 255] width 64 height 15
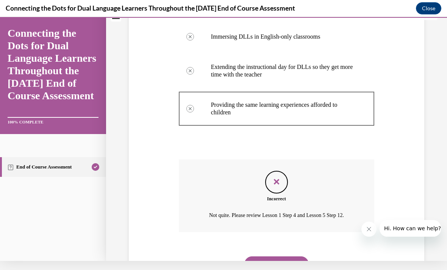
scroll to position [176, 0]
click at [264, 261] on button "NEXT" at bounding box center [277, 264] width 64 height 15
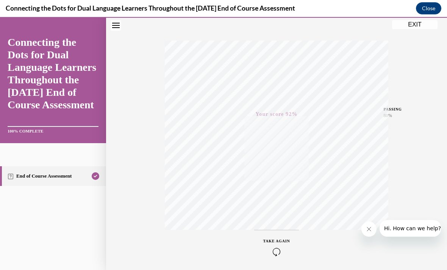
scroll to position [111, 0]
click at [410, 25] on button "EXIT" at bounding box center [415, 24] width 46 height 9
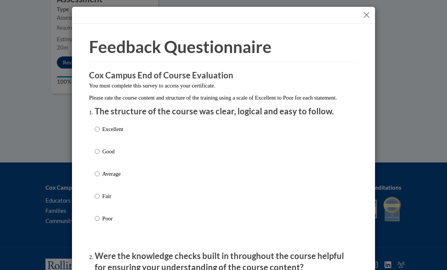
click at [98, 144] on label "Excellent" at bounding box center [109, 135] width 28 height 20
click at [98, 133] on input "Excellent" at bounding box center [97, 129] width 5 height 8
radio input "true"
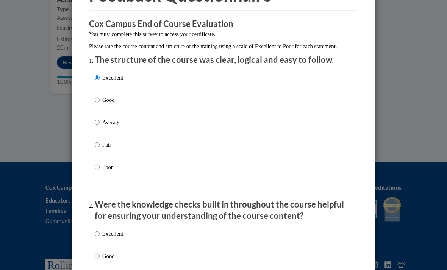
click at [104, 96] on p "Good" at bounding box center [112, 100] width 21 height 8
click at [100, 96] on input "Good" at bounding box center [97, 100] width 5 height 8
radio input "true"
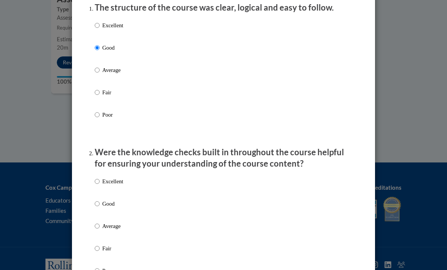
scroll to position [134, 0]
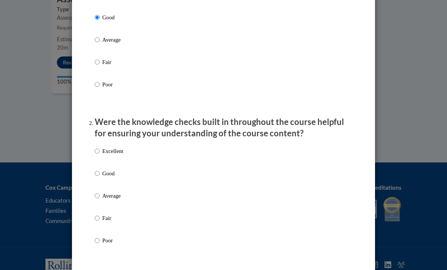
click at [99, 176] on input "Good" at bounding box center [97, 173] width 5 height 8
radio input "true"
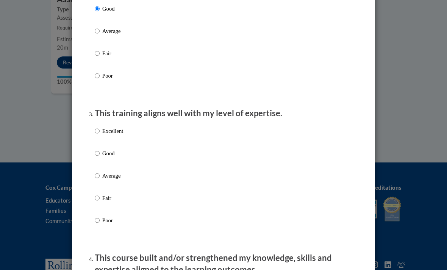
scroll to position [303, 0]
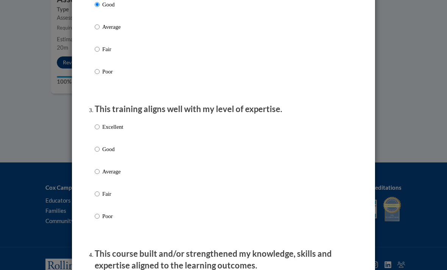
click at [97, 154] on label "Good" at bounding box center [109, 155] width 28 height 20
click at [97, 154] on input "Good" at bounding box center [97, 149] width 5 height 8
radio input "true"
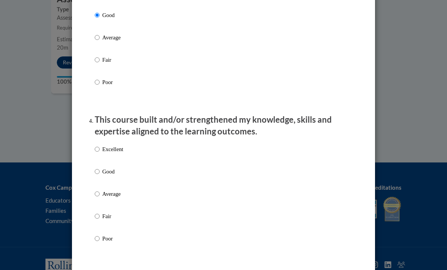
scroll to position [459, 0]
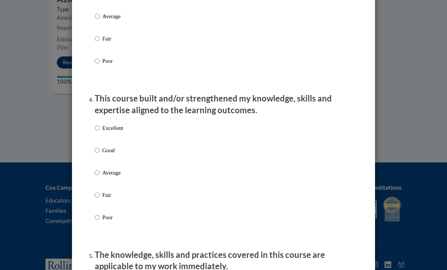
click at [96, 146] on input "Good" at bounding box center [97, 150] width 5 height 8
radio input "true"
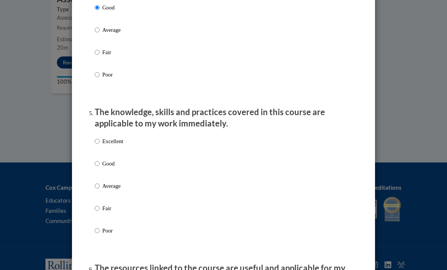
scroll to position [639, 0]
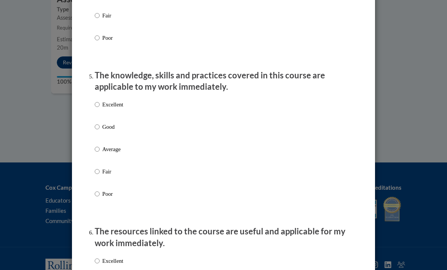
click at [96, 132] on label "Good" at bounding box center [109, 133] width 28 height 20
click at [96, 131] on input "Good" at bounding box center [97, 127] width 5 height 8
radio input "true"
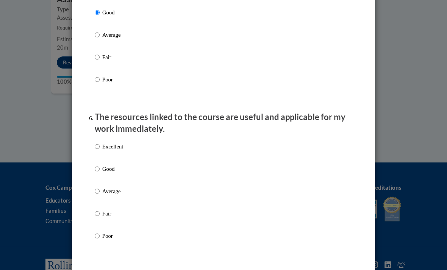
scroll to position [775, 0]
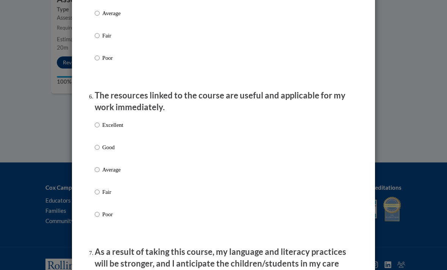
click at [99, 143] on input "Good" at bounding box center [97, 147] width 5 height 8
radio input "true"
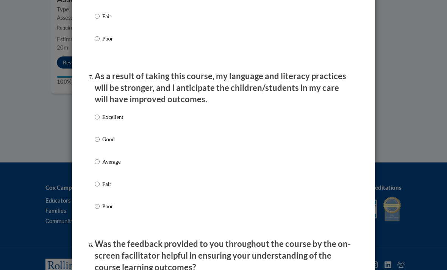
click at [95, 138] on input "Good" at bounding box center [97, 139] width 5 height 8
radio input "true"
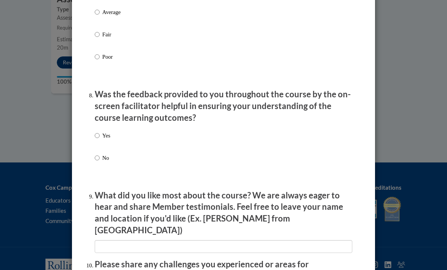
click at [99, 132] on input "Yes" at bounding box center [97, 136] width 5 height 8
radio input "true"
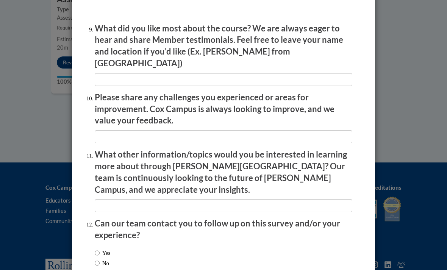
scroll to position [1268, 0]
click at [99, 259] on input "No" at bounding box center [97, 263] width 5 height 8
radio input "true"
